Goal: Transaction & Acquisition: Purchase product/service

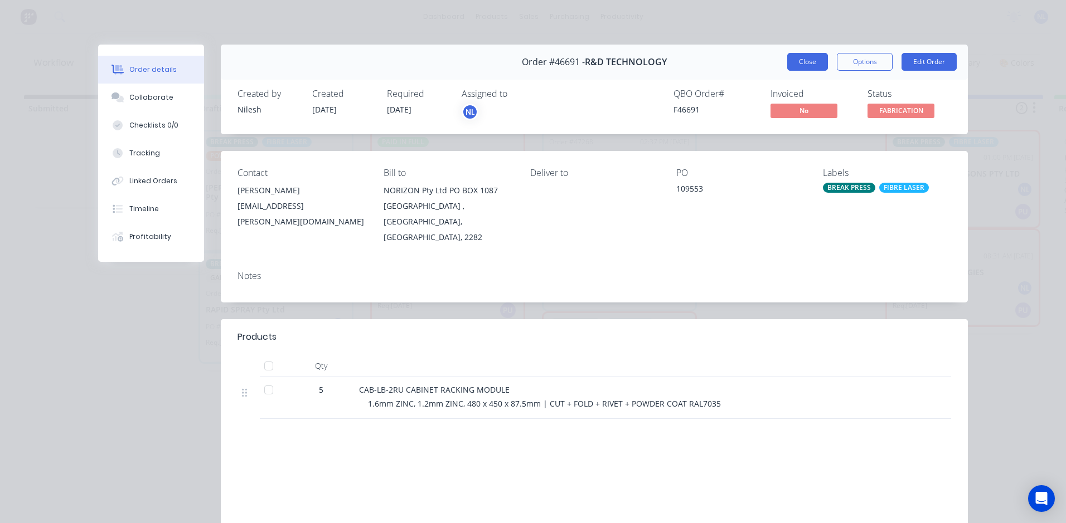
click at [788, 69] on button "Close" at bounding box center [807, 62] width 41 height 18
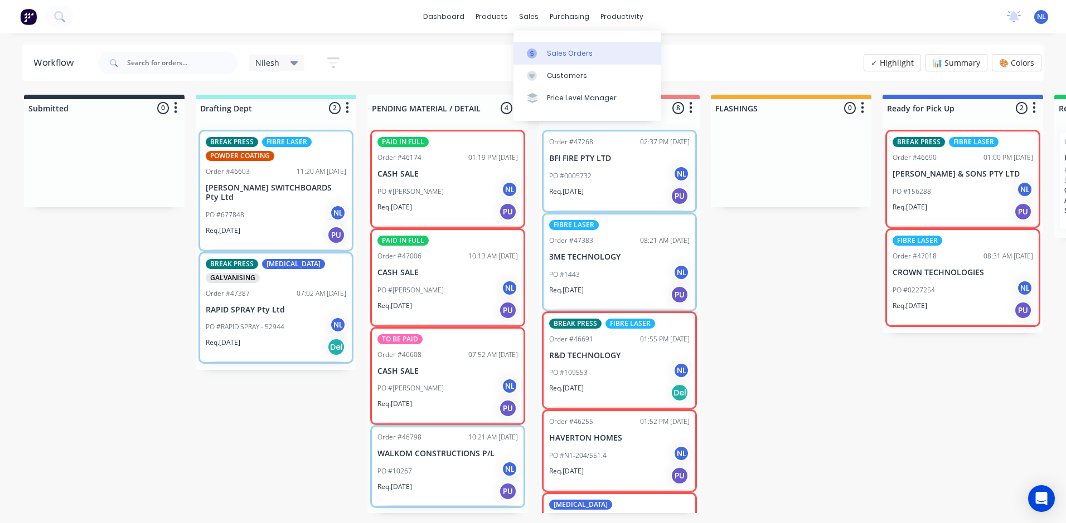
click at [562, 55] on div "Sales Orders" at bounding box center [570, 53] width 46 height 10
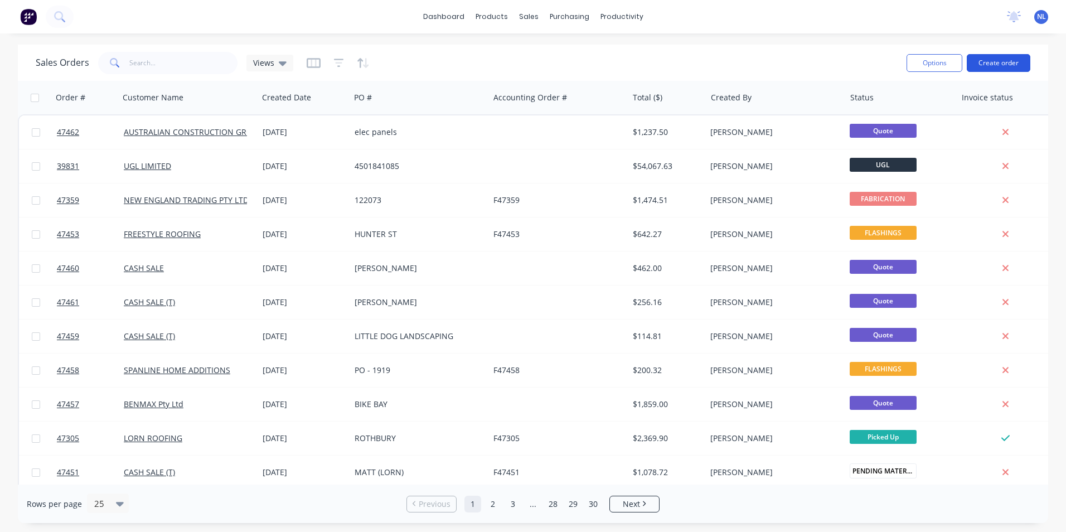
click at [983, 60] on button "Create order" at bounding box center [999, 63] width 64 height 18
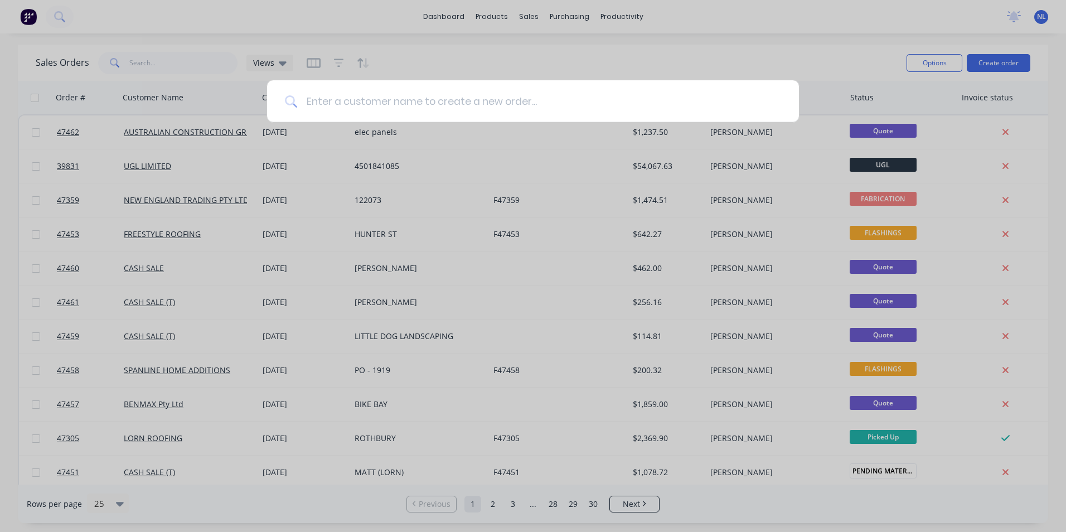
click at [532, 110] on input at bounding box center [539, 101] width 484 height 42
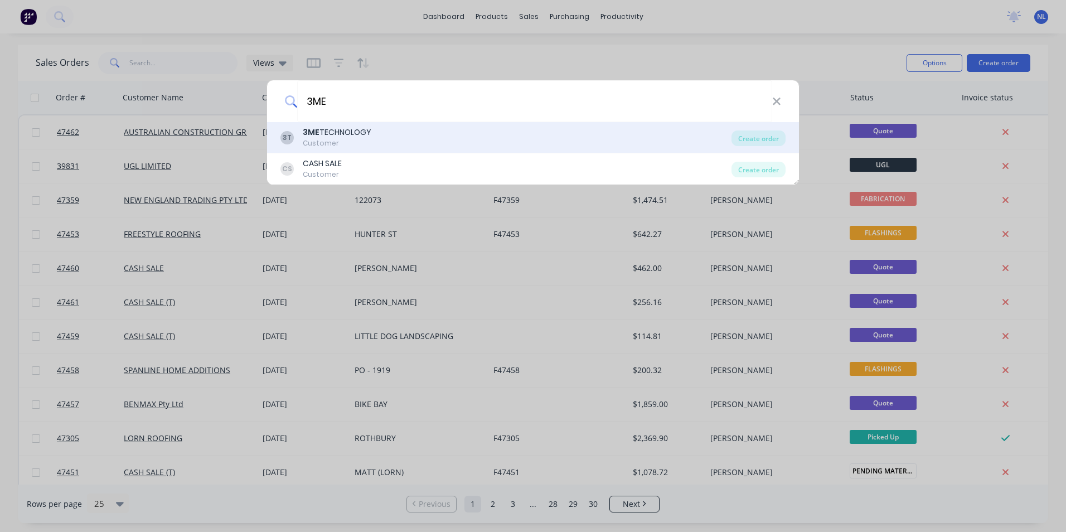
type input "3ME"
click at [622, 135] on div "3T 3ME TECHNOLOGY Customer" at bounding box center [505, 138] width 451 height 22
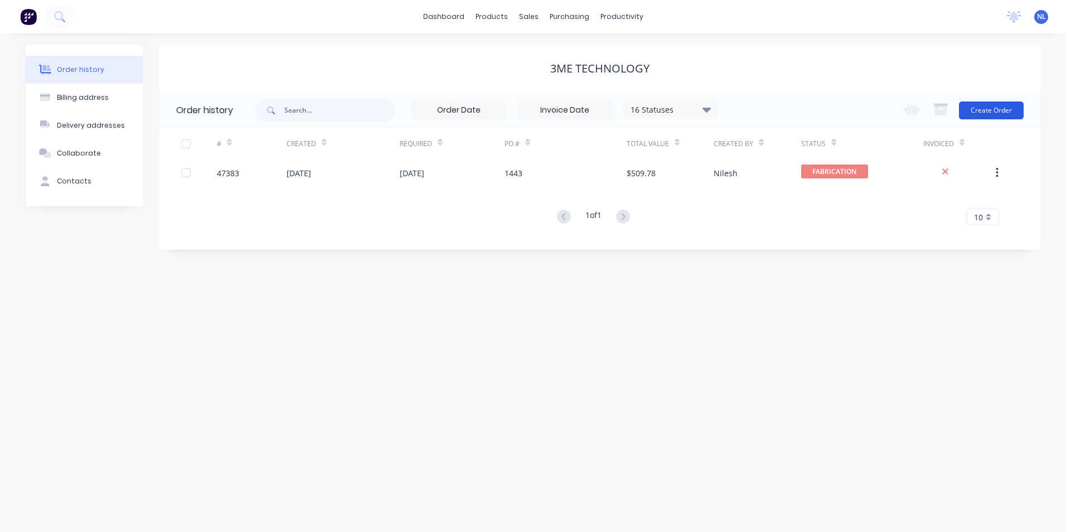
click at [983, 115] on button "Create Order" at bounding box center [991, 110] width 65 height 18
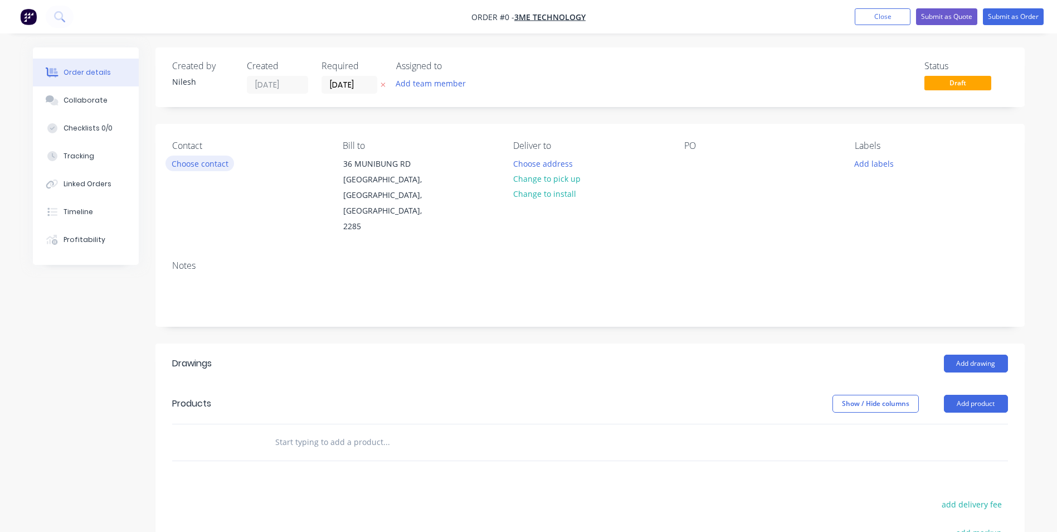
click at [208, 162] on button "Choose contact" at bounding box center [200, 163] width 69 height 15
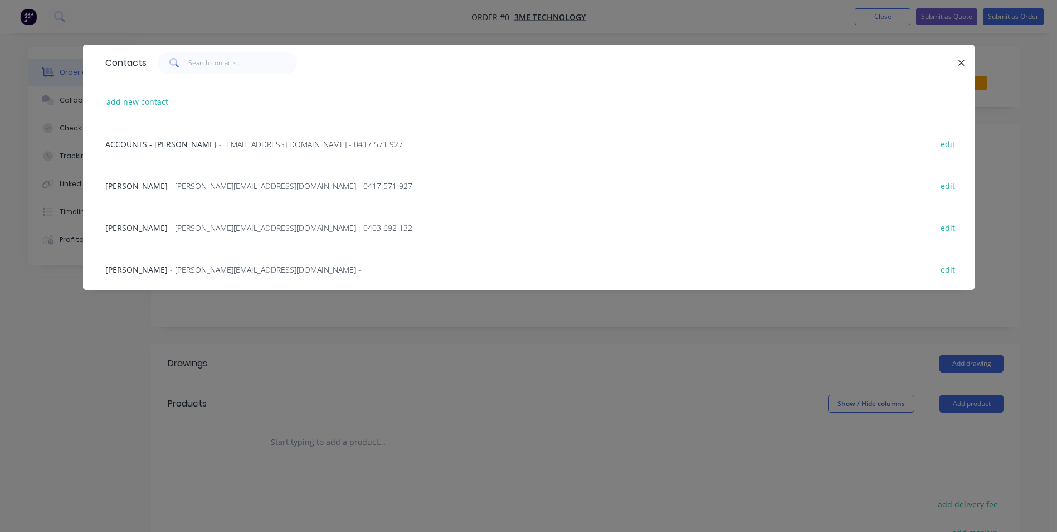
click at [176, 269] on span "- [PERSON_NAME][EMAIL_ADDRESS][DOMAIN_NAME] -" at bounding box center [265, 269] width 191 height 11
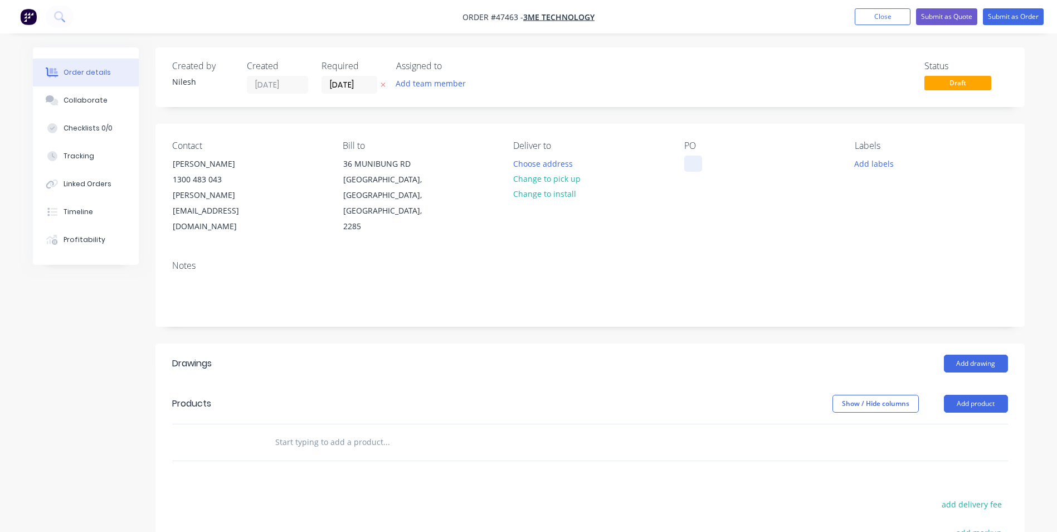
click at [697, 163] on div at bounding box center [694, 164] width 18 height 16
click at [533, 288] on div "Notes" at bounding box center [591, 288] width 870 height 75
click at [962, 395] on button "Add product" at bounding box center [976, 404] width 64 height 18
click at [943, 421] on button "Product catalogue" at bounding box center [956, 432] width 106 height 22
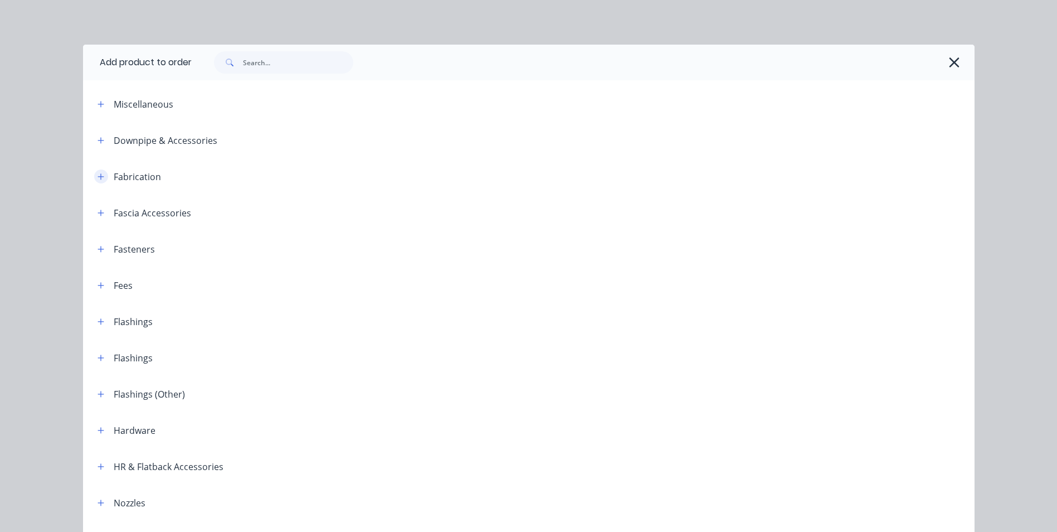
click at [99, 178] on icon "button" at bounding box center [101, 177] width 7 height 8
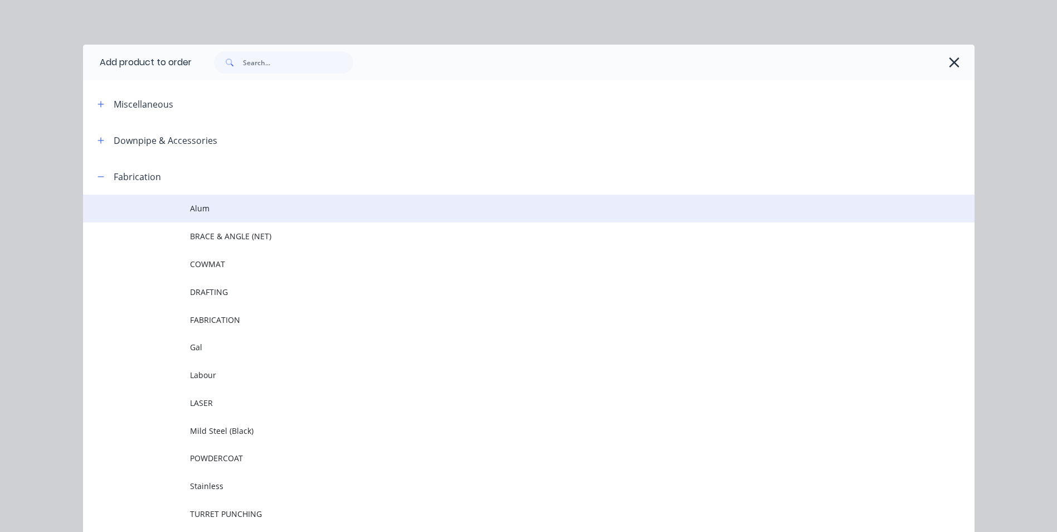
click at [261, 209] on span "Alum" at bounding box center [504, 208] width 628 height 12
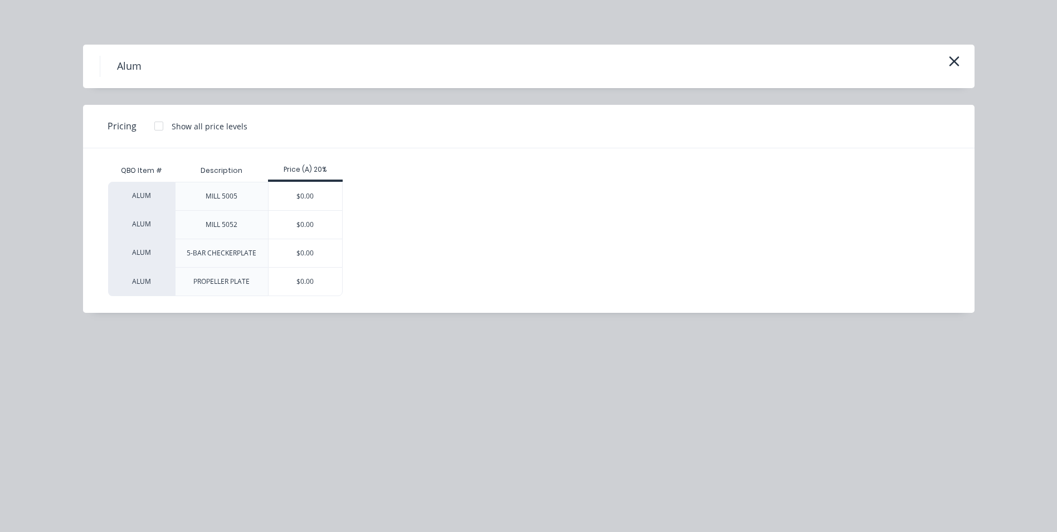
click at [240, 197] on div "MILL 5005" at bounding box center [222, 196] width 50 height 28
click at [281, 196] on div "$0.00" at bounding box center [306, 196] width 74 height 28
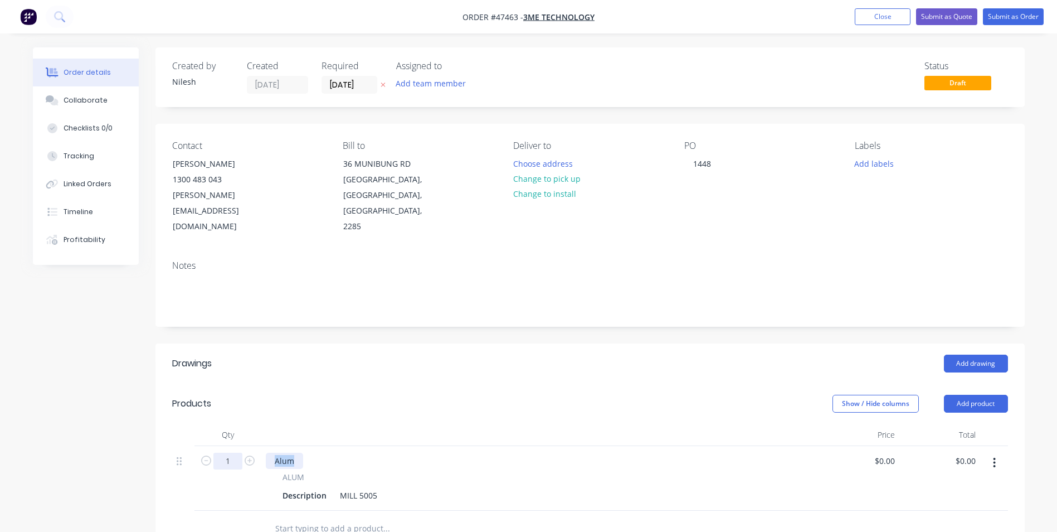
drag, startPoint x: 294, startPoint y: 426, endPoint x: 233, endPoint y: 427, distance: 60.8
click at [233, 446] on div "1 Alum ALUM Description MILL 5005 $0.00 $0.00 $0.00 $0.00" at bounding box center [590, 478] width 836 height 65
drag, startPoint x: 326, startPoint y: 465, endPoint x: 273, endPoint y: 465, distance: 53.0
click at [273, 471] on div "ALUM Description MILL 5005" at bounding box center [540, 487] width 549 height 32
drag, startPoint x: 327, startPoint y: 469, endPoint x: 221, endPoint y: 467, distance: 105.9
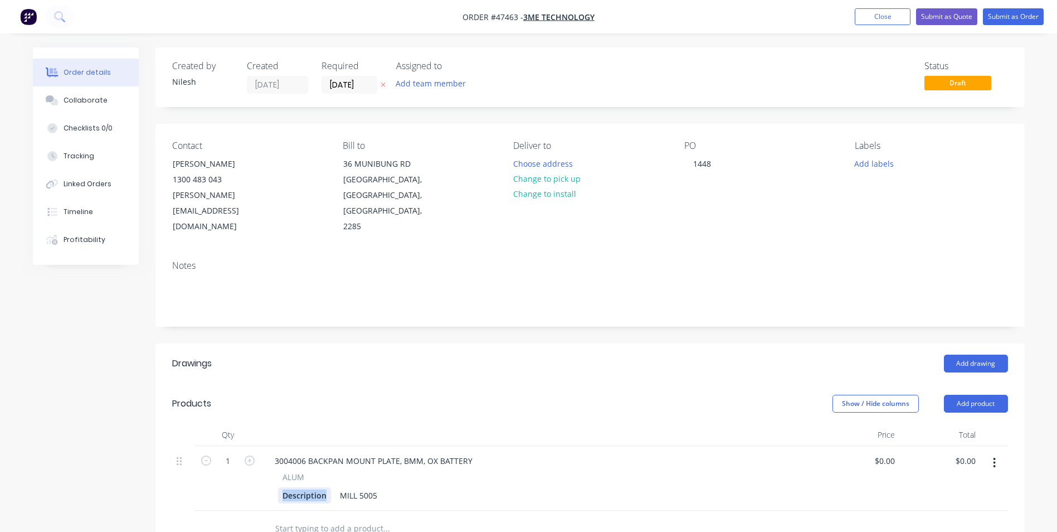
click at [221, 467] on div "1 3004006 BACKPAN MOUNT PLATE, BMM, OX BATTERY ALUM Description MILL 5005 $0.00…" at bounding box center [590, 478] width 836 height 65
click at [316, 487] on div "566.3X24." at bounding box center [300, 495] width 45 height 16
click at [322, 487] on div "566.3 x 242" at bounding box center [303, 495] width 51 height 16
click at [285, 487] on div "566.3 x 242mm" at bounding box center [311, 495] width 66 height 16
click at [353, 487] on div "MILL 5005" at bounding box center [371, 495] width 46 height 16
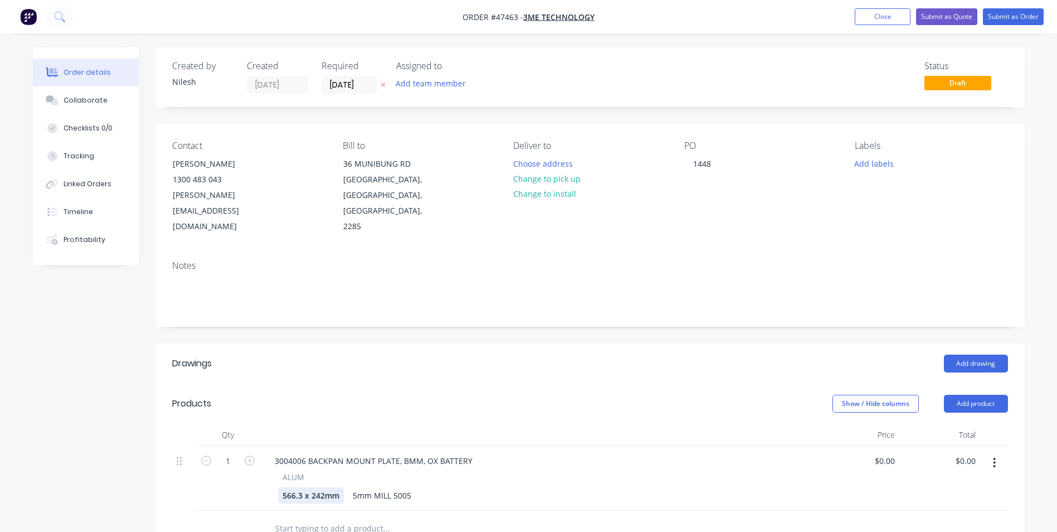
click at [278, 487] on div "566.3 x 242mm" at bounding box center [311, 495] width 66 height 16
drag, startPoint x: 455, startPoint y: 463, endPoint x: 360, endPoint y: 463, distance: 94.8
click at [360, 487] on div "5mm 5005, 566.3 x 242mm 5mm MILL 5005" at bounding box center [538, 495] width 520 height 16
click at [594, 471] on div "ALUM" at bounding box center [540, 477] width 515 height 12
click at [230, 453] on input "1" at bounding box center [228, 461] width 29 height 17
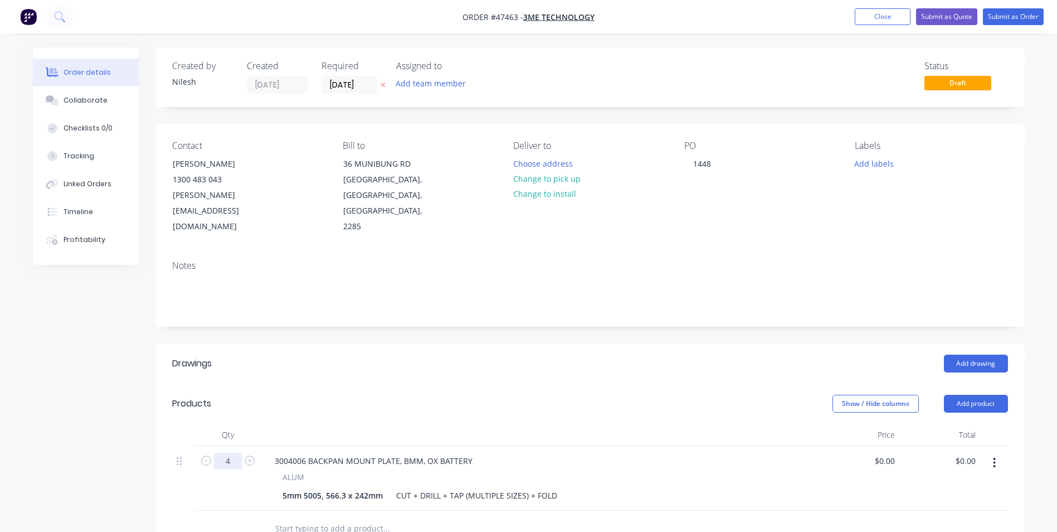
type input "4"
click at [594, 453] on div "3004006 BACKPAN MOUNT PLATE, BMM, OX BATTERY" at bounding box center [540, 461] width 549 height 16
click at [893, 453] on input "0" at bounding box center [893, 461] width 13 height 16
type input "$200.03"
type input "$800.12"
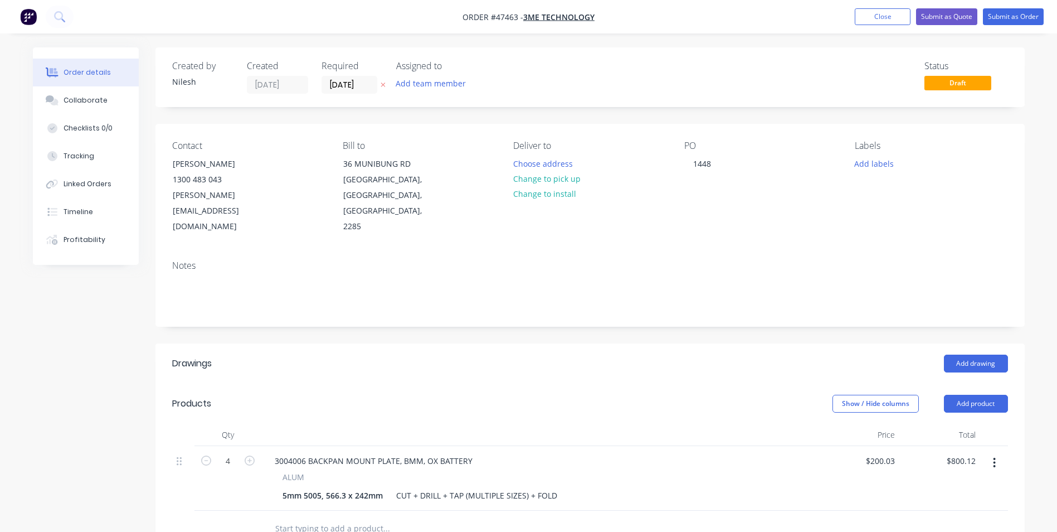
click at [790, 487] on div "5mm 5005, 566.3 x 242mm CUT + DRILL + TAP (MULTIPLE SIZES) + FOLD" at bounding box center [538, 495] width 520 height 16
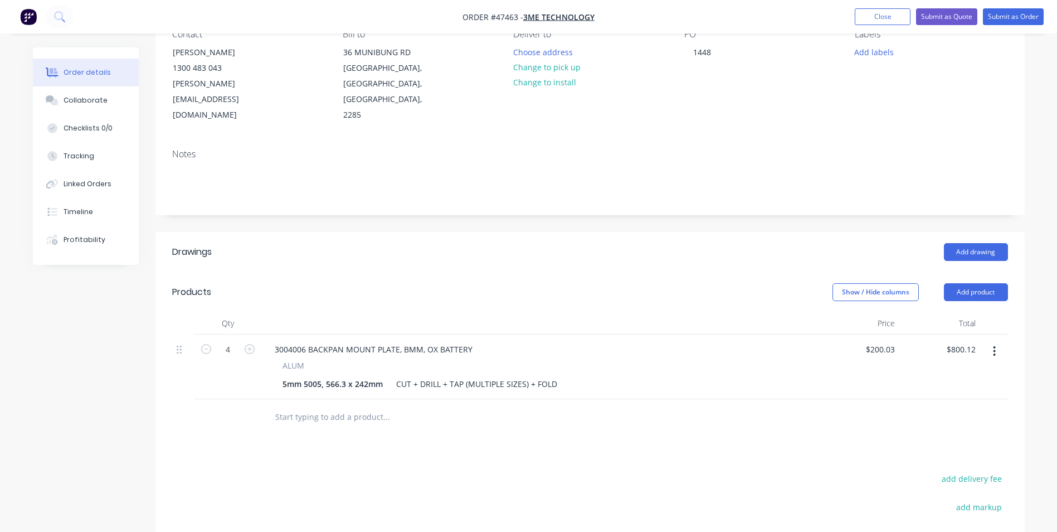
click at [1000, 341] on button "button" at bounding box center [995, 351] width 26 height 20
click at [953, 395] on div "Duplicate" at bounding box center [956, 403] width 86 height 16
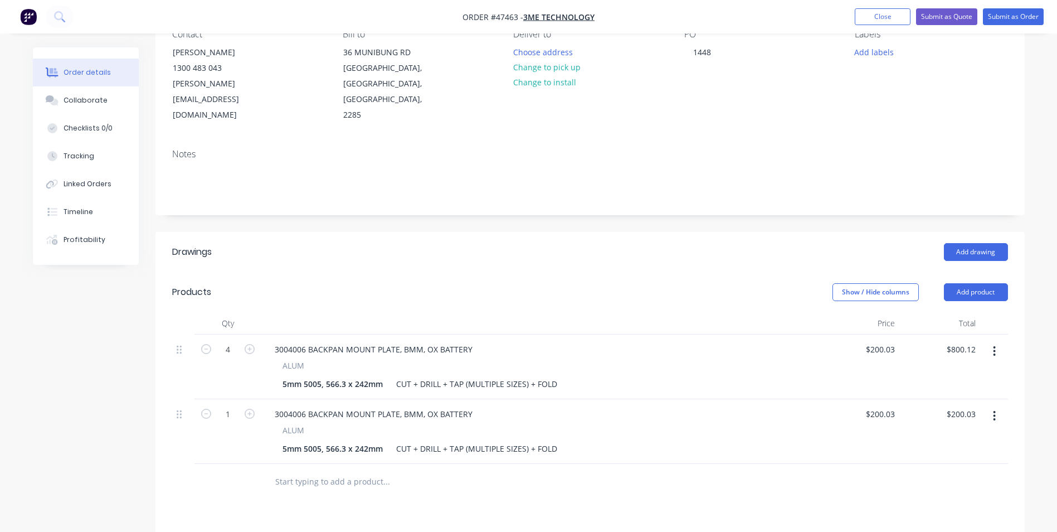
click at [309, 424] on div "ALUM" at bounding box center [540, 430] width 515 height 12
click at [300, 424] on span "ALUM" at bounding box center [294, 430] width 22 height 12
click at [992, 406] on button "button" at bounding box center [995, 416] width 26 height 20
click at [947, 437] on div "Edit" at bounding box center [956, 445] width 86 height 16
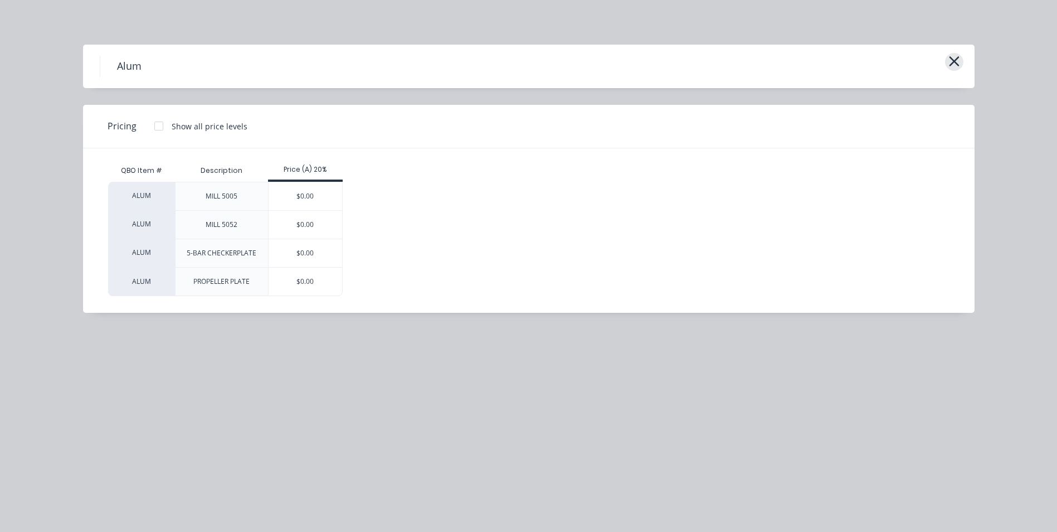
click at [953, 63] on icon "button" at bounding box center [954, 61] width 10 height 10
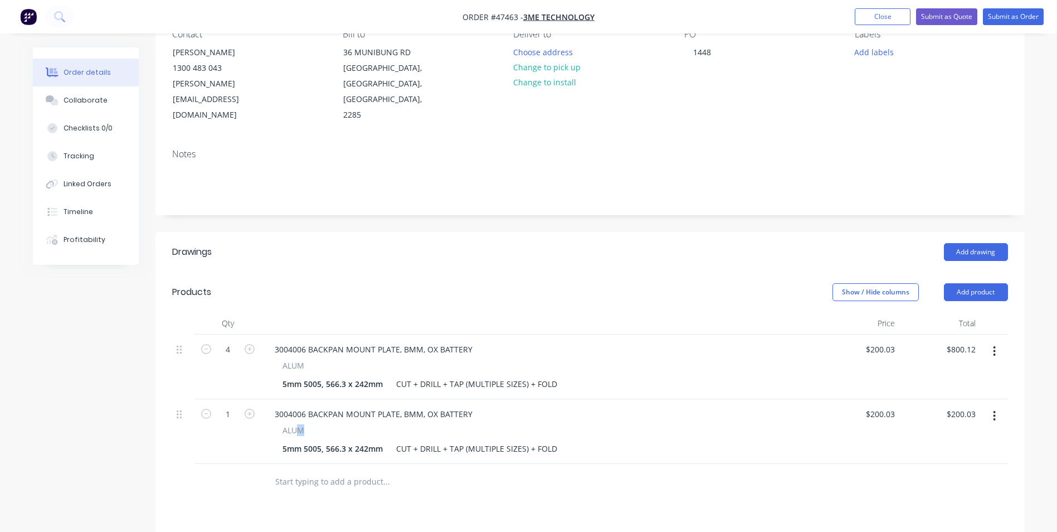
click at [997, 406] on button "button" at bounding box center [995, 416] width 26 height 20
drag, startPoint x: 953, startPoint y: 444, endPoint x: 933, endPoint y: 488, distance: 48.4
click at [933, 488] on div "Edit Duplicate Exclude from tax Delete" at bounding box center [956, 478] width 106 height 95
click at [933, 504] on div "Delete" at bounding box center [956, 512] width 86 height 16
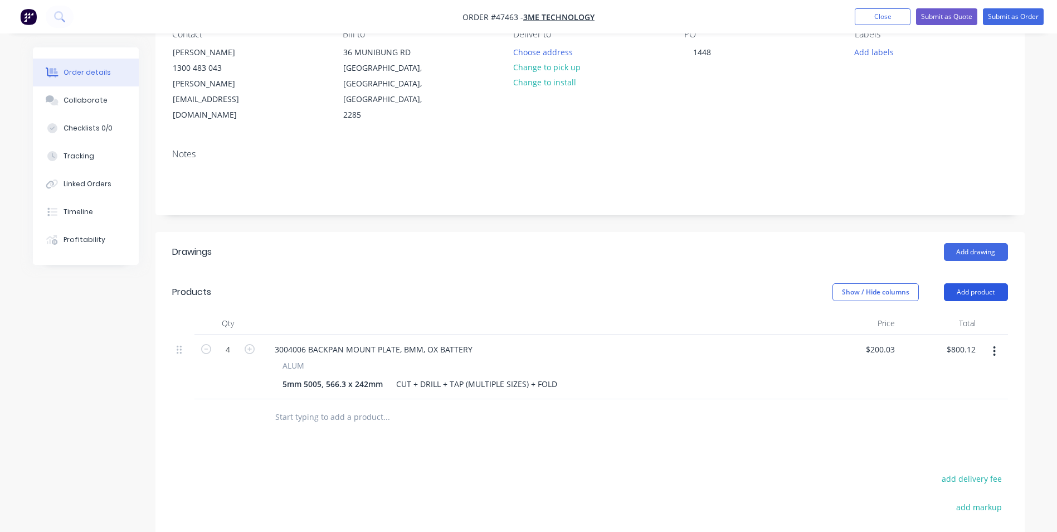
click at [992, 283] on button "Add product" at bounding box center [976, 292] width 64 height 18
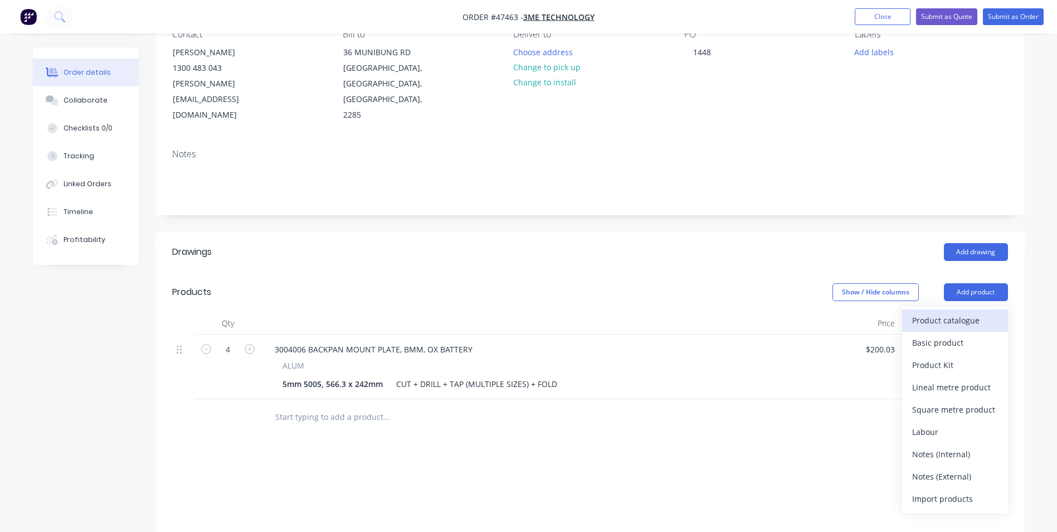
click at [948, 312] on div "Product catalogue" at bounding box center [956, 320] width 86 height 16
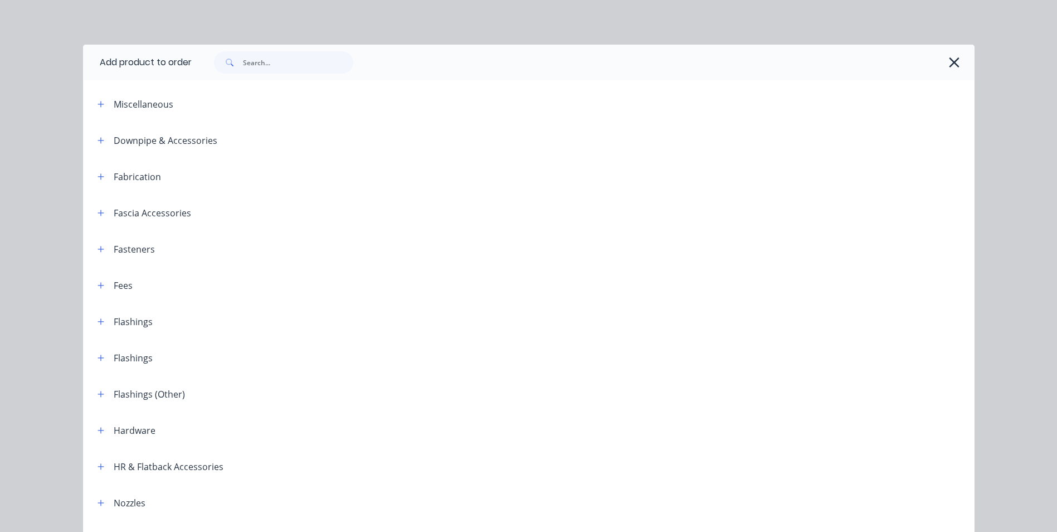
click at [104, 182] on div "Fabrication" at bounding box center [125, 176] width 72 height 14
click at [98, 175] on icon "button" at bounding box center [101, 177] width 7 height 8
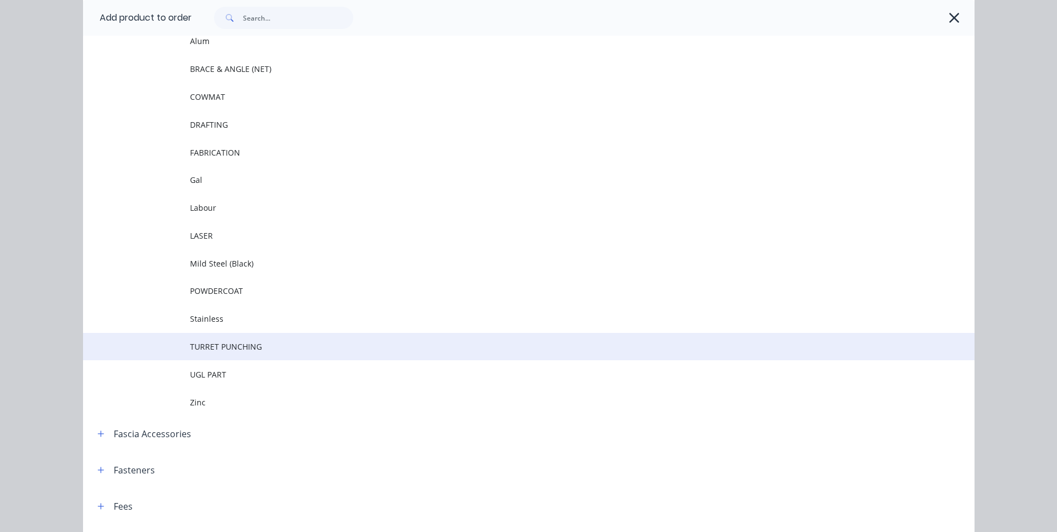
scroll to position [223, 0]
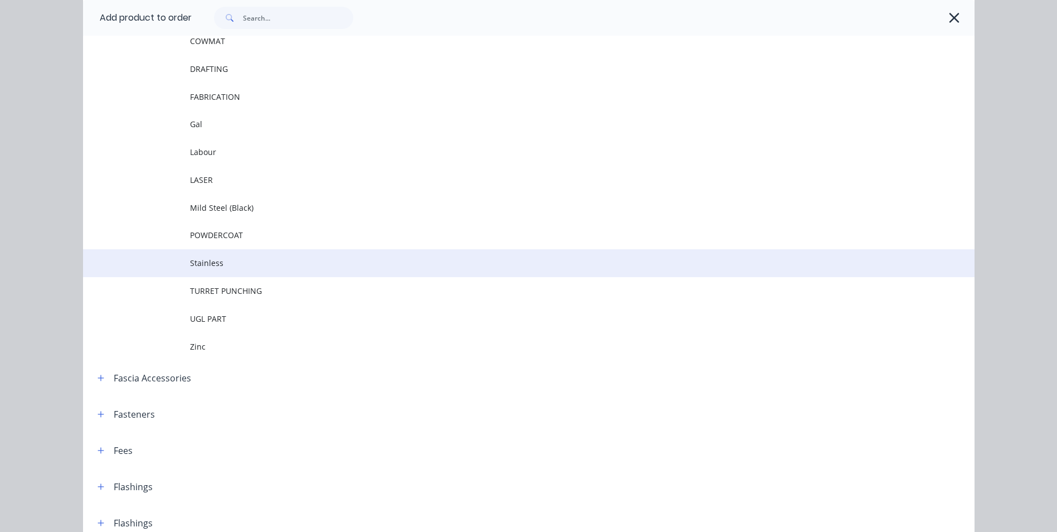
click at [213, 259] on span "Stainless" at bounding box center [504, 263] width 628 height 12
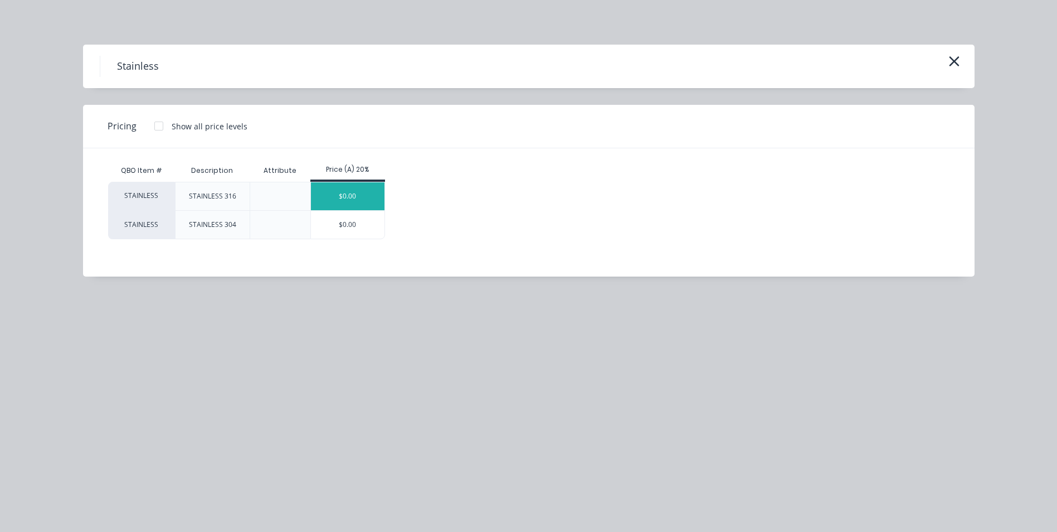
click at [328, 197] on div "$0.00" at bounding box center [348, 196] width 74 height 28
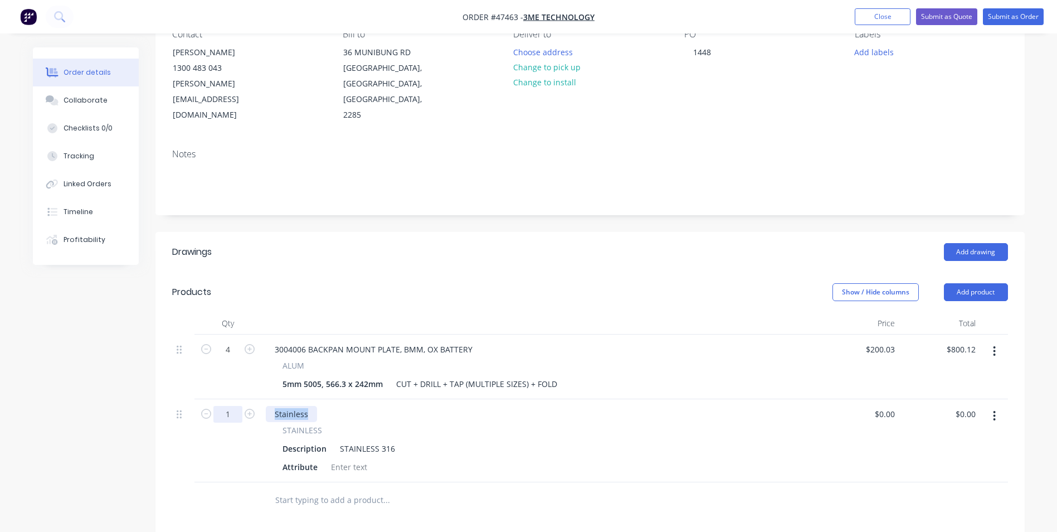
drag, startPoint x: 311, startPoint y: 386, endPoint x: 221, endPoint y: 386, distance: 89.2
click at [221, 399] on div "1 Stainless STAINLESS Description STAINLESS 316 Attribute $0.00 $0.00 $0.00 $0.…" at bounding box center [590, 440] width 836 height 83
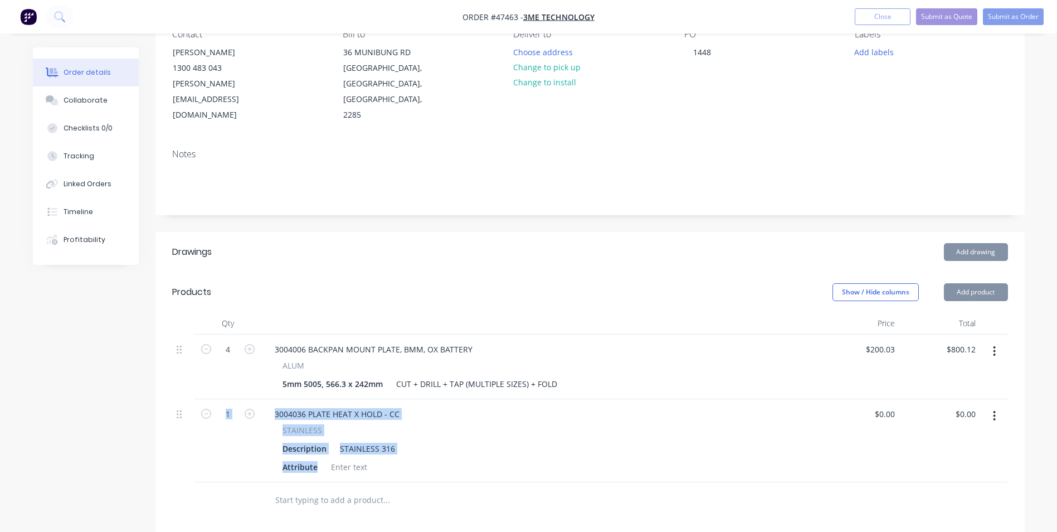
drag, startPoint x: 316, startPoint y: 442, endPoint x: 212, endPoint y: 447, distance: 103.8
click at [213, 446] on div "1 3004036 PLATE HEAT X HOLD - CC STAINLESS Description STAINLESS 316 Attribute …" at bounding box center [590, 440] width 836 height 83
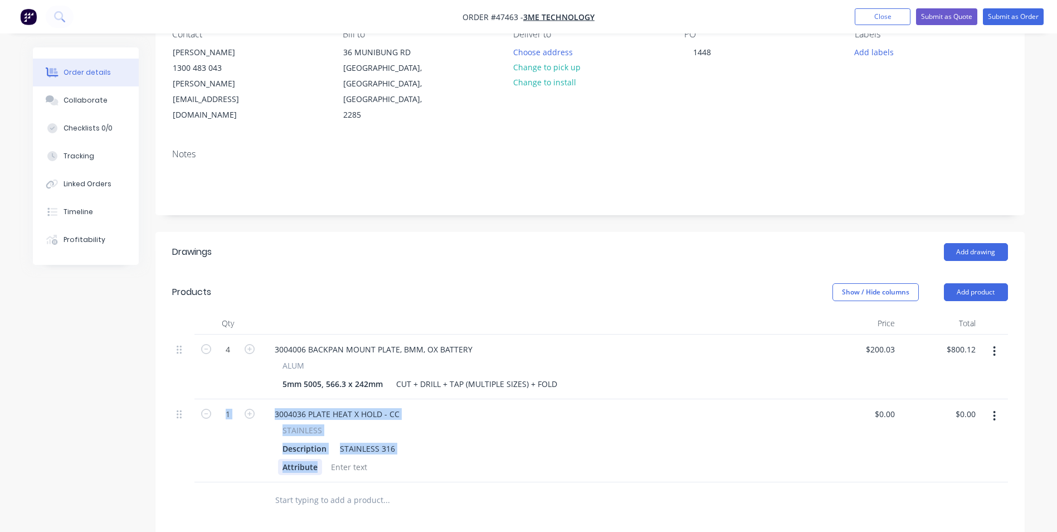
click at [299, 459] on div "Attribute" at bounding box center [300, 467] width 44 height 16
drag, startPoint x: 313, startPoint y: 436, endPoint x: 194, endPoint y: 447, distance: 119.8
click at [198, 443] on div "1 3004036 PLATE HEAT X HOLD - CC STAINLESS Description STAINLESS 316 Attribute …" at bounding box center [590, 440] width 836 height 83
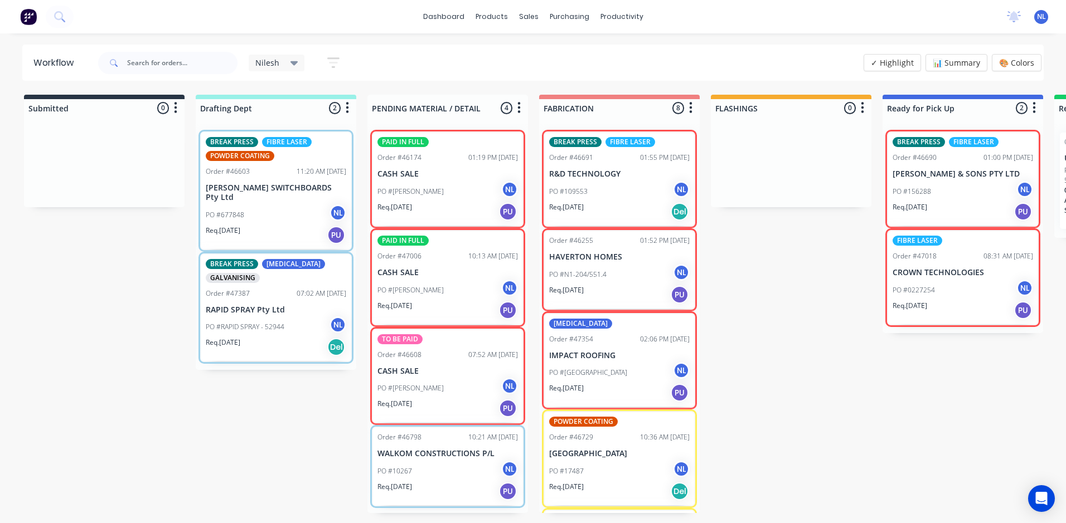
click at [625, 212] on div "Req. 29/08/25 Del" at bounding box center [619, 211] width 140 height 19
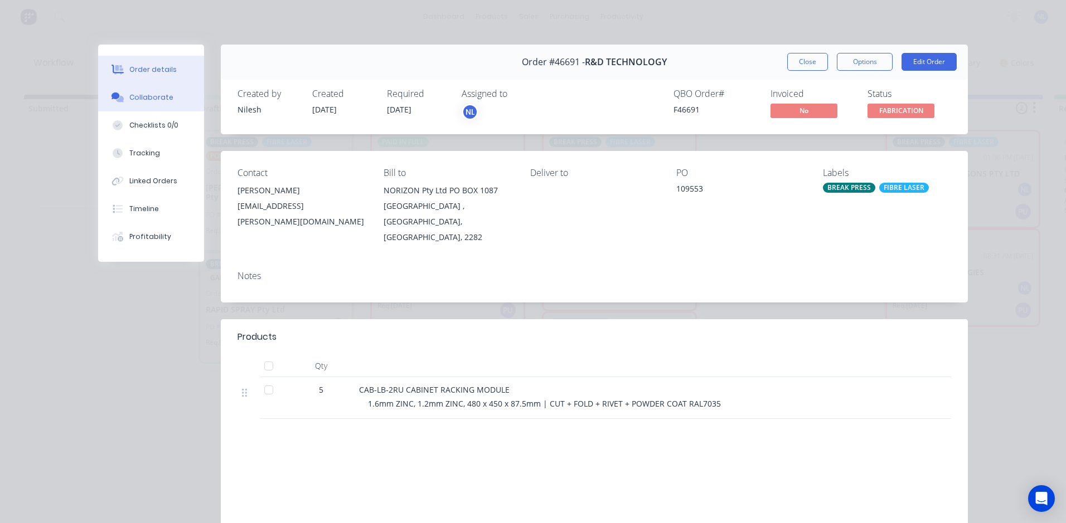
click at [154, 104] on button "Collaborate" at bounding box center [151, 98] width 106 height 28
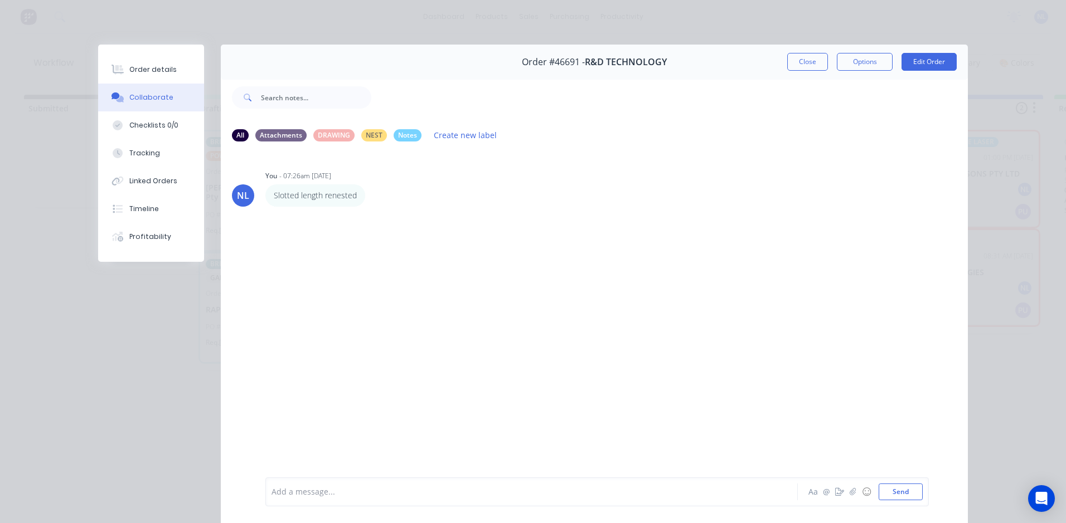
click at [421, 476] on div "Add a message... Aa @ ☺ Send" at bounding box center [594, 492] width 747 height 62
click at [421, 483] on div "Add a message... Aa @ ☺ Send" at bounding box center [596, 492] width 663 height 29
click at [413, 496] on div at bounding box center [516, 493] width 488 height 12
click at [906, 498] on button "Send" at bounding box center [901, 492] width 44 height 17
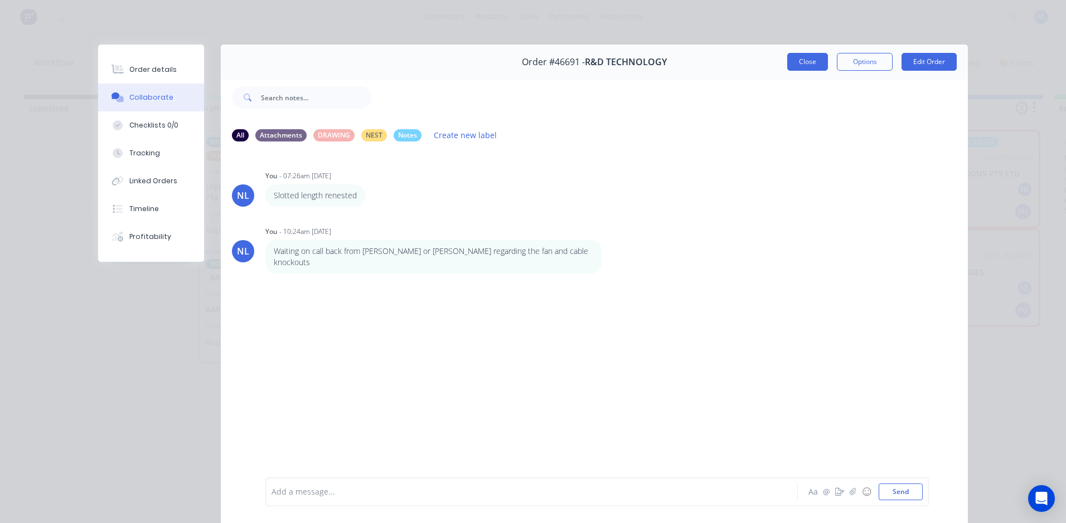
click at [808, 64] on button "Close" at bounding box center [807, 62] width 41 height 18
